Goal: Register for event/course

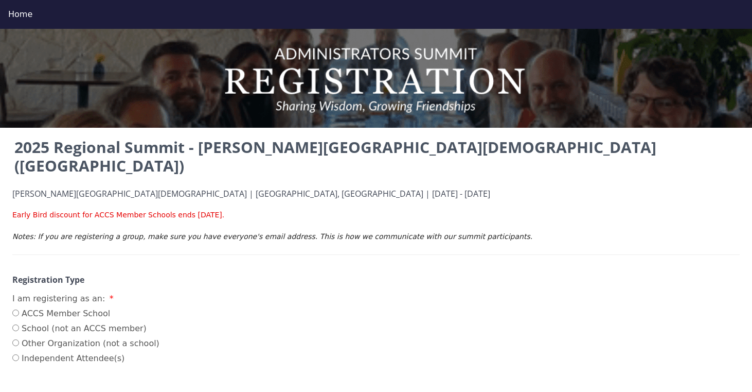
click at [271, 199] on p at bounding box center [376, 204] width 728 height 11
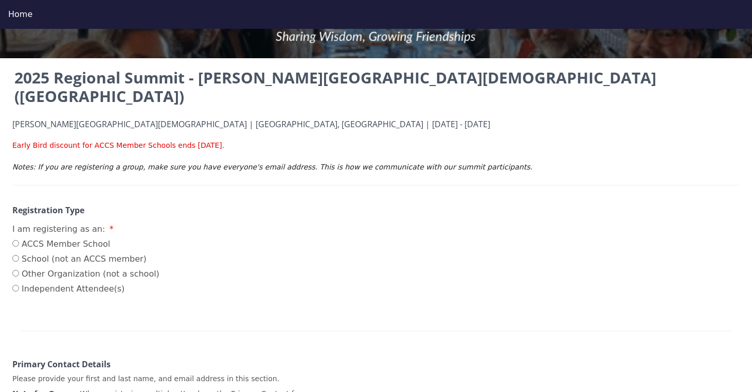
scroll to position [72, 0]
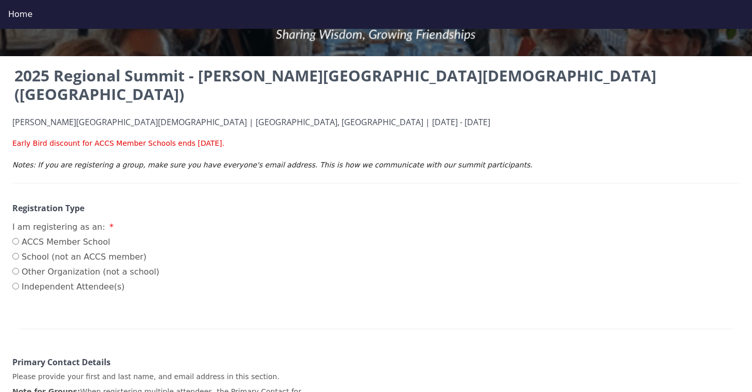
click at [47, 236] on label "ACCS Member School" at bounding box center [85, 242] width 147 height 12
click at [19, 238] on input "ACCS Member School" at bounding box center [15, 241] width 7 height 7
radio input "true"
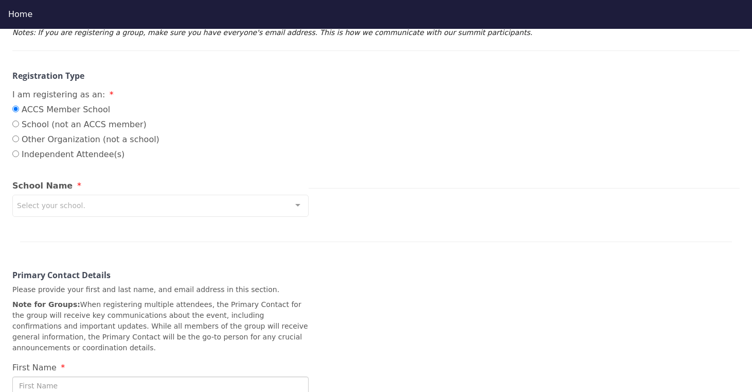
scroll to position [206, 0]
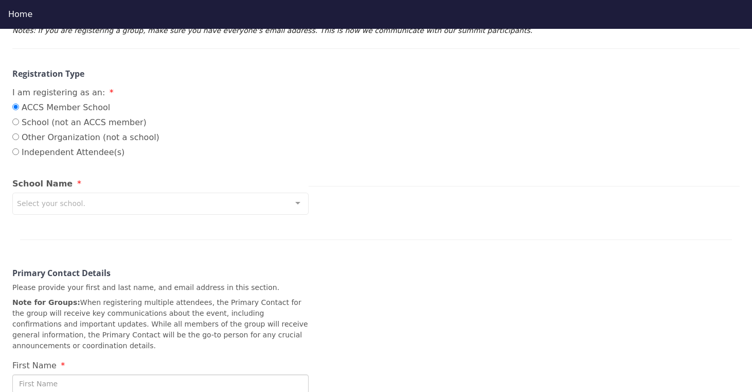
click at [267, 192] on div "Select your school." at bounding box center [160, 203] width 296 height 22
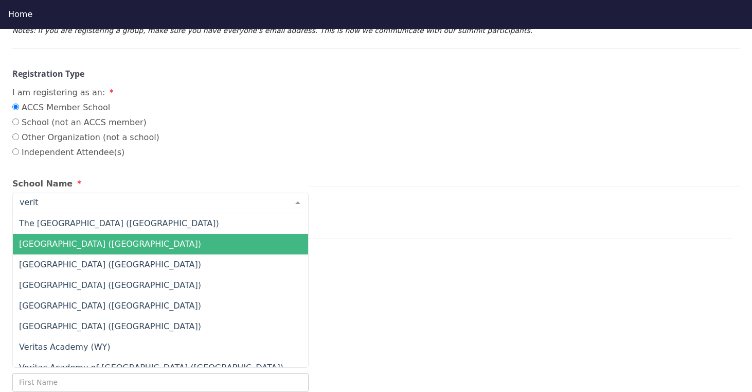
type input "verita"
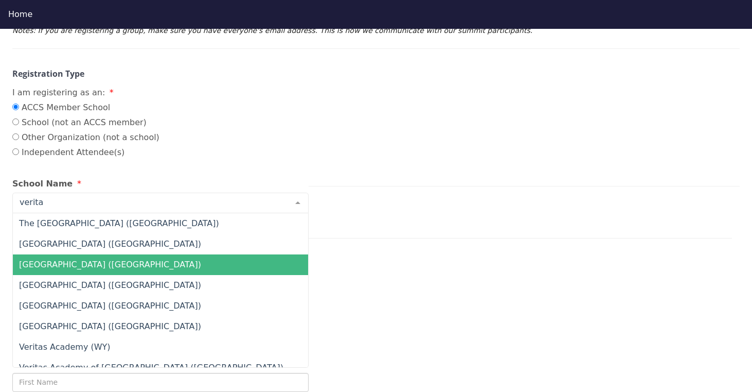
click at [120, 254] on span "Veritas Academy (GA)" at bounding box center [185, 264] width 344 height 21
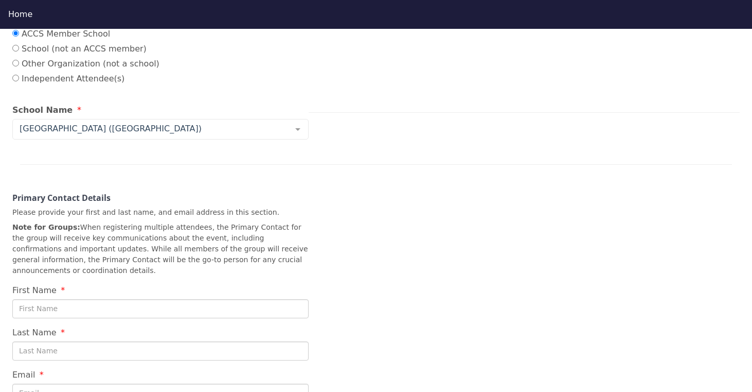
scroll to position [284, 0]
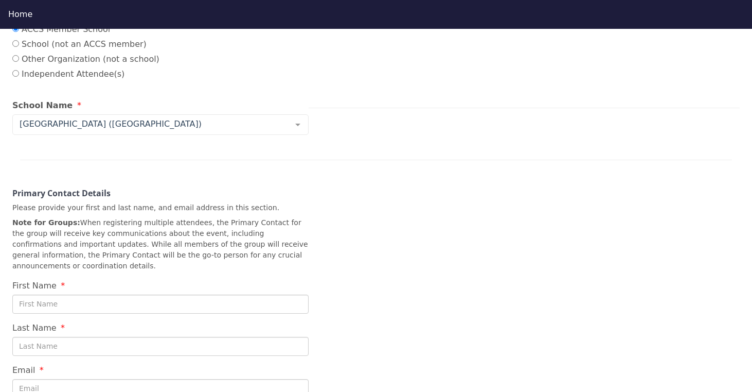
click at [165, 273] on div "First Name" at bounding box center [160, 214] width 296 height 197
type input "Jacob"
type input "Busch"
type input "jbusch@veritassav.org"
click at [437, 257] on div "2025 Regional Summit - Cary Christian School (NC) Cary Christian School | Cary,…" at bounding box center [376, 146] width 752 height 588
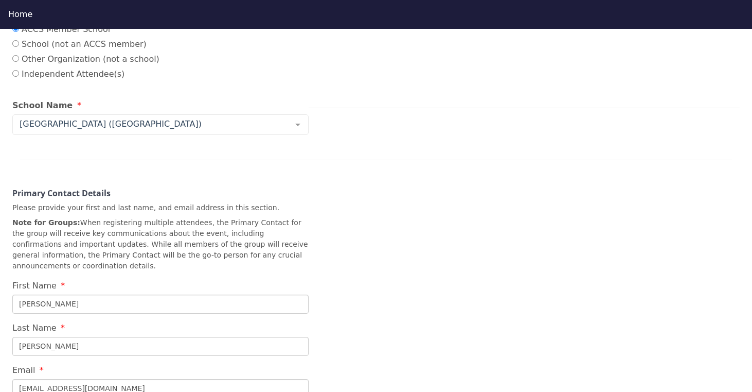
scroll to position [448, 0]
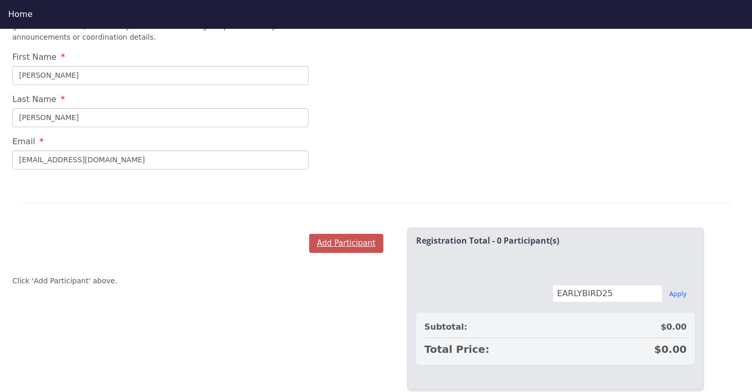
scroll to position [512, 0]
click at [361, 234] on button "Add Participant" at bounding box center [346, 243] width 74 height 19
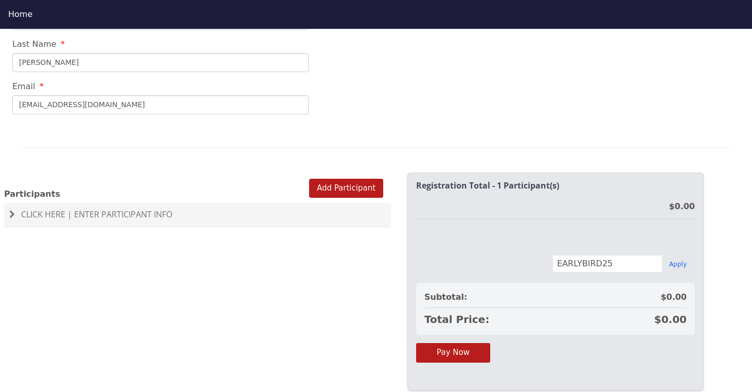
scroll to position [567, 0]
click at [344, 243] on div "2025 Regional Summit - Cary Christian School (NC) Cary Christian School | Cary,…" at bounding box center [376, 225] width 752 height 392
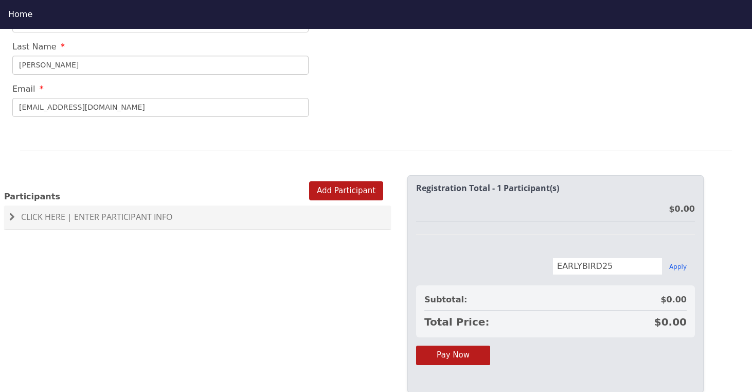
click at [112, 211] on span "Click Here | Enter Participant Info" at bounding box center [96, 216] width 151 height 11
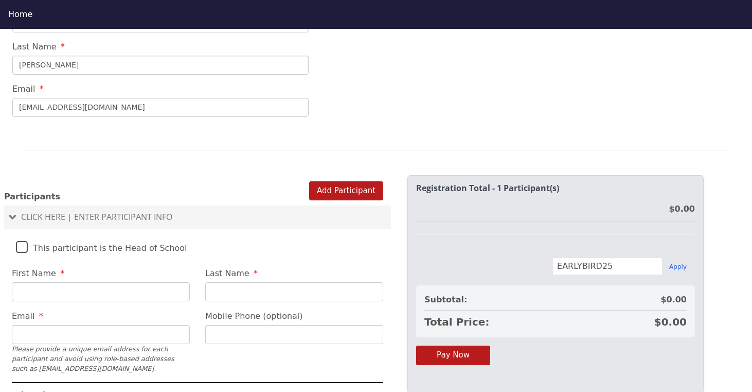
click at [89, 234] on label "This participant is the Head of School" at bounding box center [101, 245] width 171 height 22
click at [0, 0] on input "This participant is the Head of School" at bounding box center [0, 0] width 0 height 0
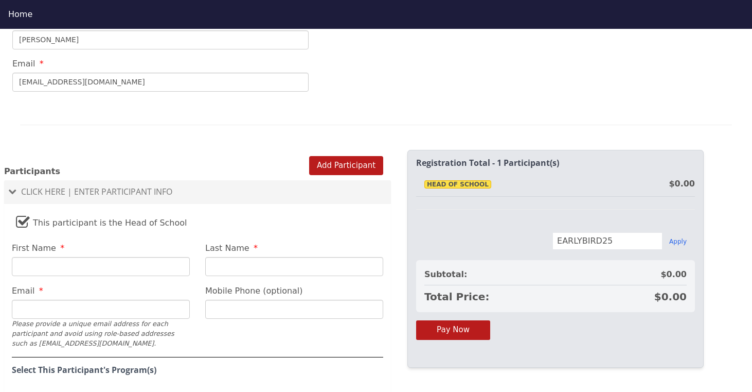
scroll to position [645, 0]
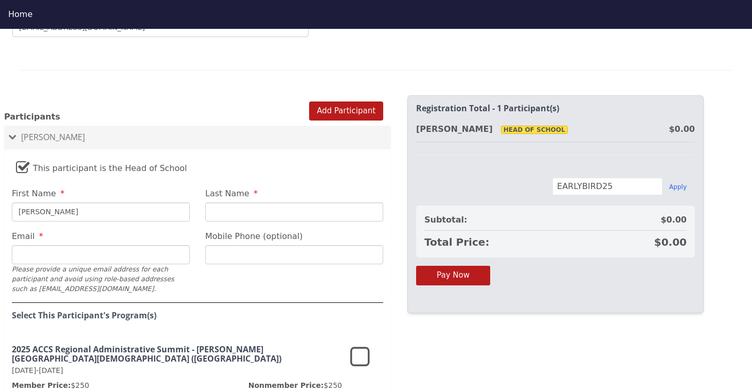
type input "Jake"
type input "Busch"
type input "jbusch@veritassav.org"
type input "440 728 1178"
click at [236, 261] on fieldset "This participant is the Head of School First Name Jake Last Name Busch Email jb…" at bounding box center [197, 293] width 387 height 278
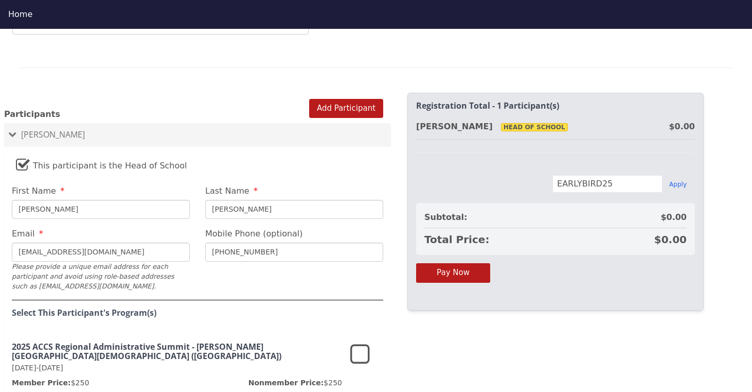
scroll to position [648, 0]
click at [237, 248] on fieldset "This participant is the Head of School First Name Jake Last Name Busch Email jb…" at bounding box center [197, 290] width 387 height 278
click at [360, 342] on icon at bounding box center [360, 354] width 20 height 25
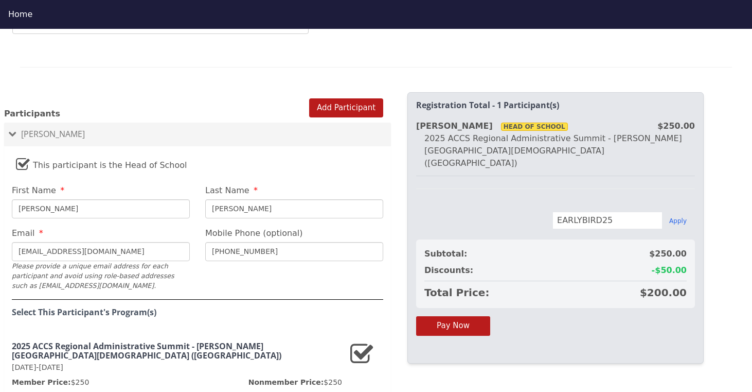
click at [262, 269] on fieldset "This participant is the Head of School First Name Jake Last Name Busch Email jb…" at bounding box center [197, 290] width 387 height 278
click at [249, 267] on fieldset "This participant is the Head of School First Name Jake Last Name Busch Email jb…" at bounding box center [197, 290] width 387 height 278
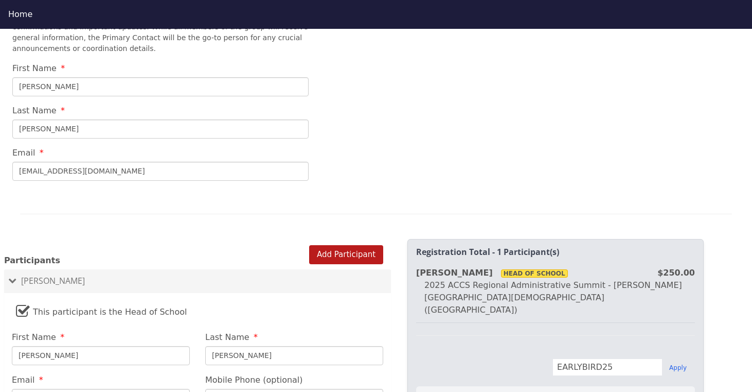
scroll to position [457, 0]
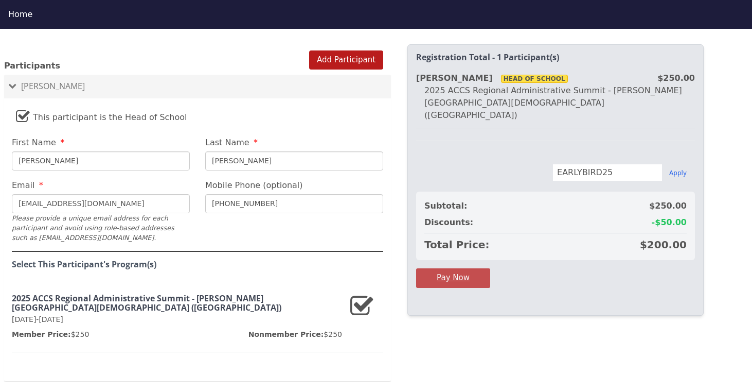
scroll to position [695, 0]
click at [452, 269] on button "Pay Now" at bounding box center [453, 278] width 74 height 19
